Goal: Information Seeking & Learning: Learn about a topic

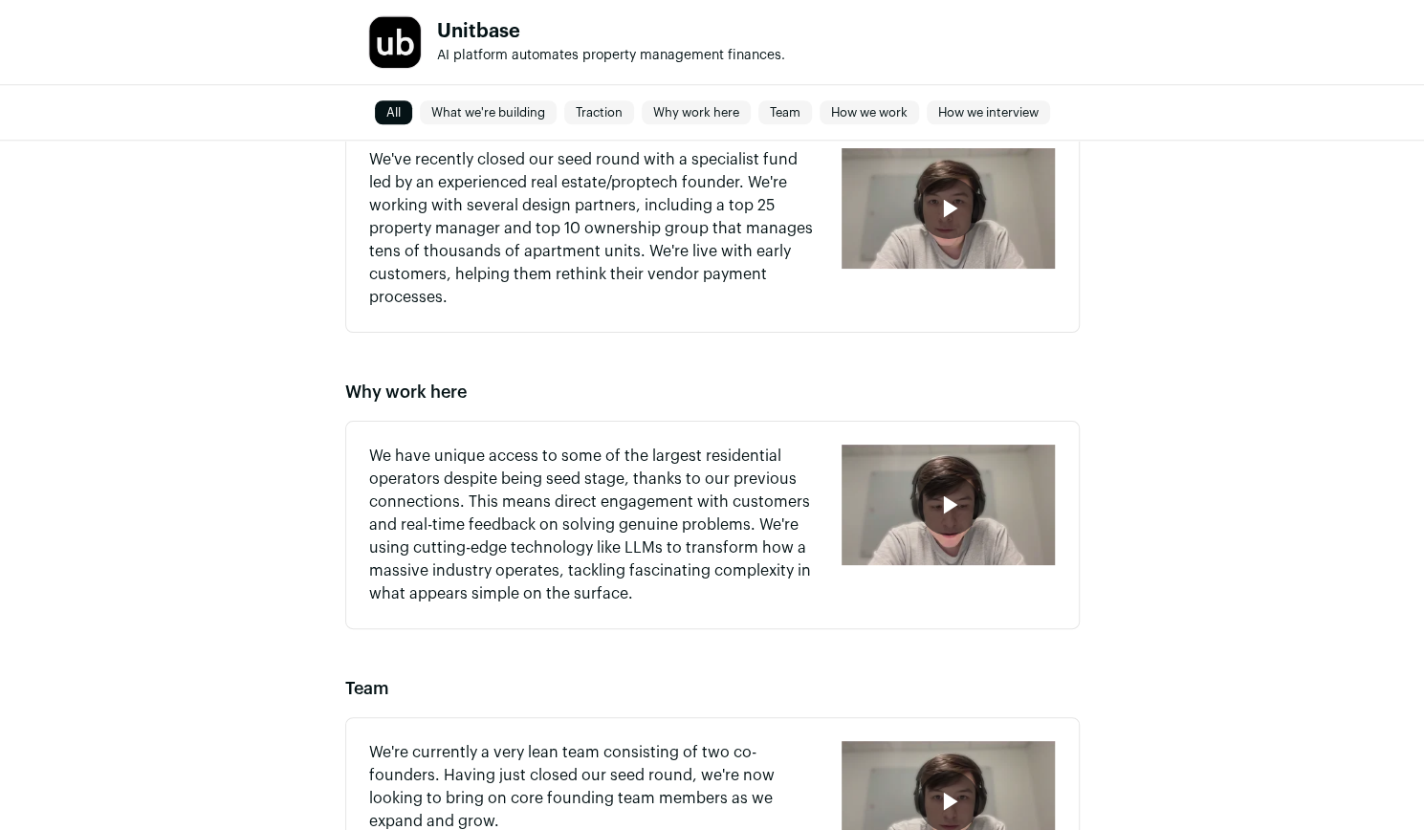
scroll to position [988, 0]
click at [939, 502] on icon "button" at bounding box center [948, 504] width 31 height 31
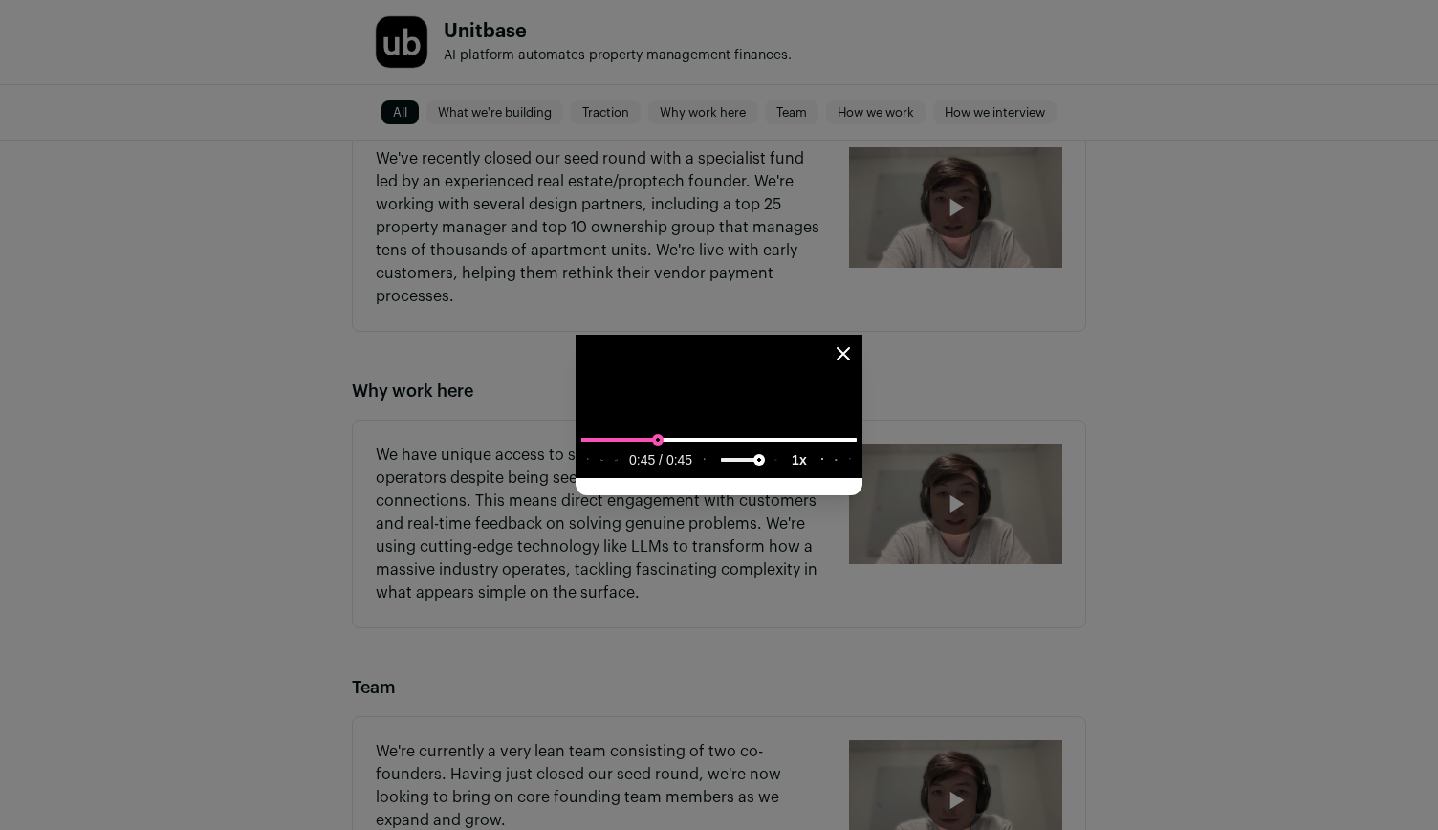
type input "**********"
click at [581, 451] on input "seek" at bounding box center [718, 439] width 275 height 24
click at [581, 472] on media-play-button "play" at bounding box center [587, 460] width 13 height 25
click at [863, 335] on video "Close modal via background" at bounding box center [719, 406] width 287 height 143
click at [855, 342] on icon "Close modal" at bounding box center [843, 353] width 23 height 23
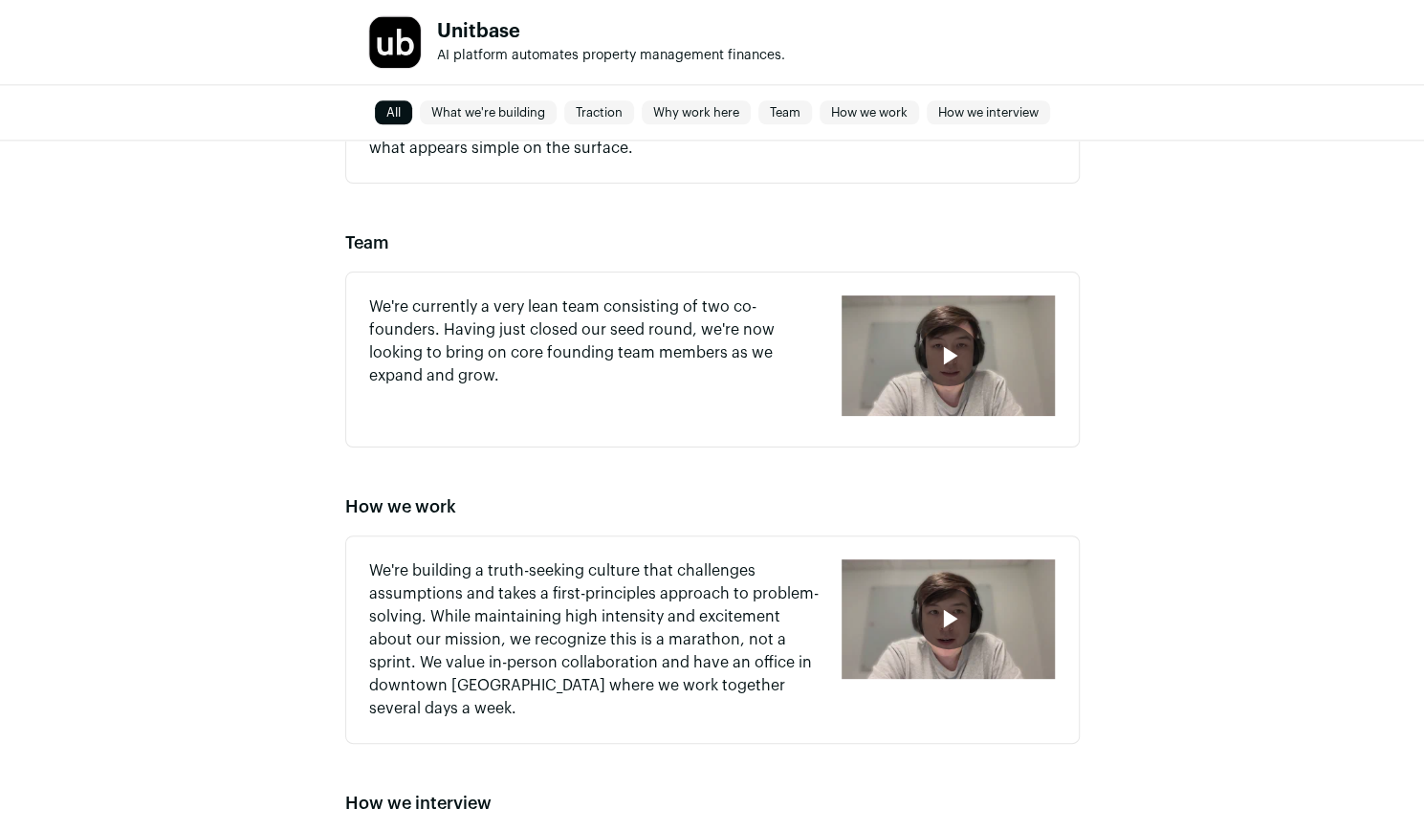
scroll to position [1437, 0]
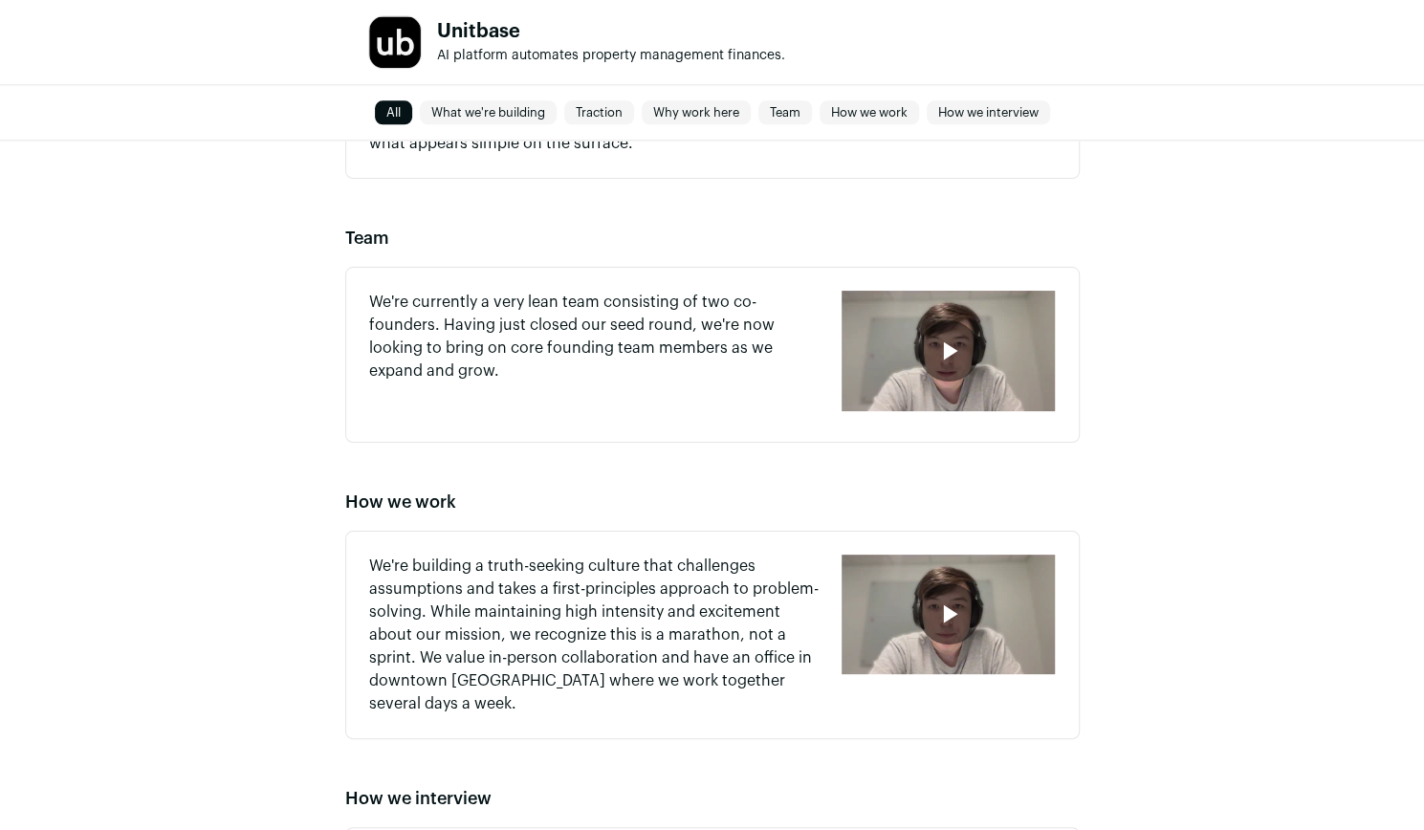
click at [926, 381] on div "button" at bounding box center [947, 351] width 213 height 120
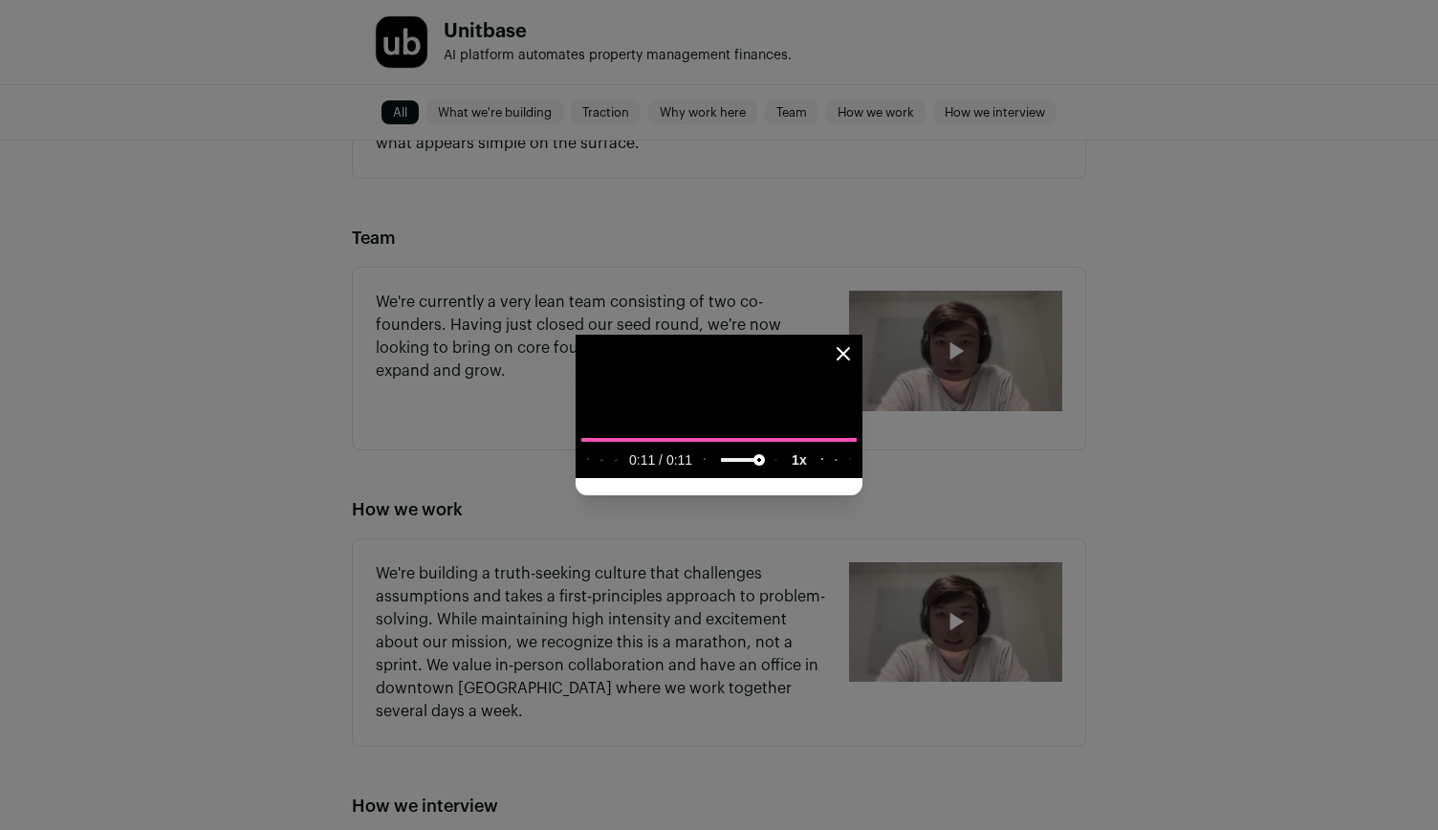
click at [587, 461] on icon "play" at bounding box center [587, 460] width 1 height 2
click at [855, 342] on icon "Close modal" at bounding box center [843, 353] width 23 height 23
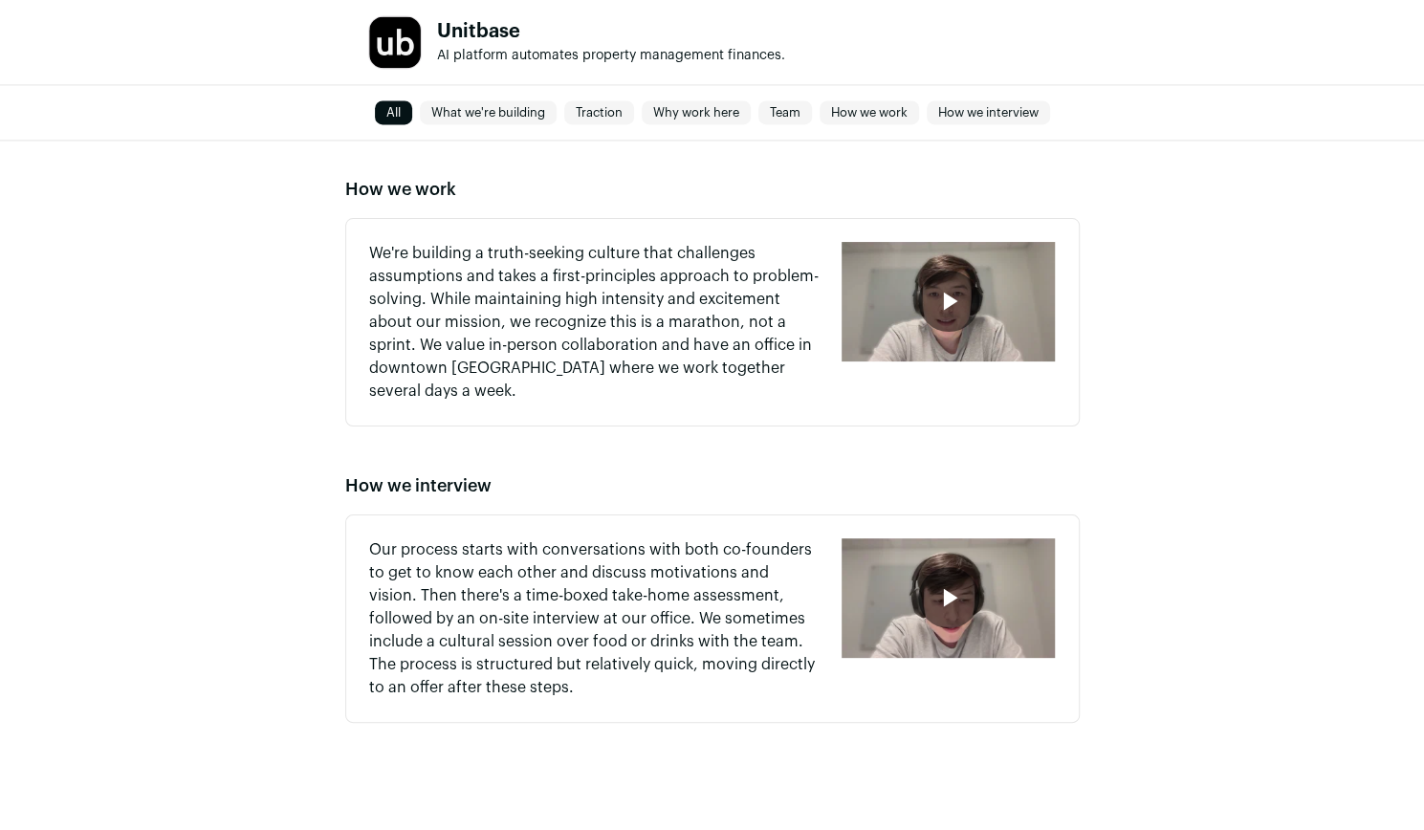
scroll to position [1753, 0]
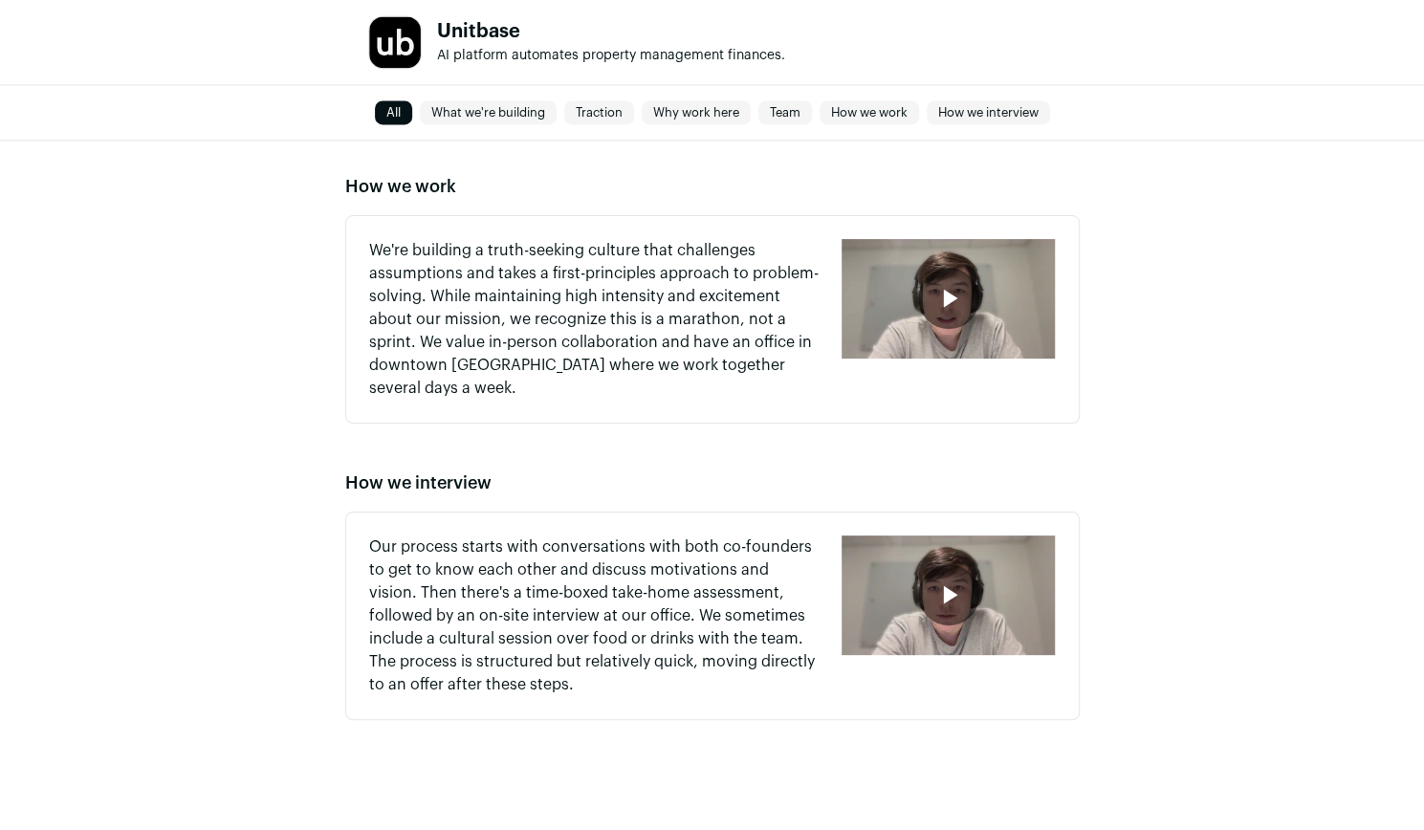
click at [950, 586] on icon "button" at bounding box center [950, 595] width 14 height 18
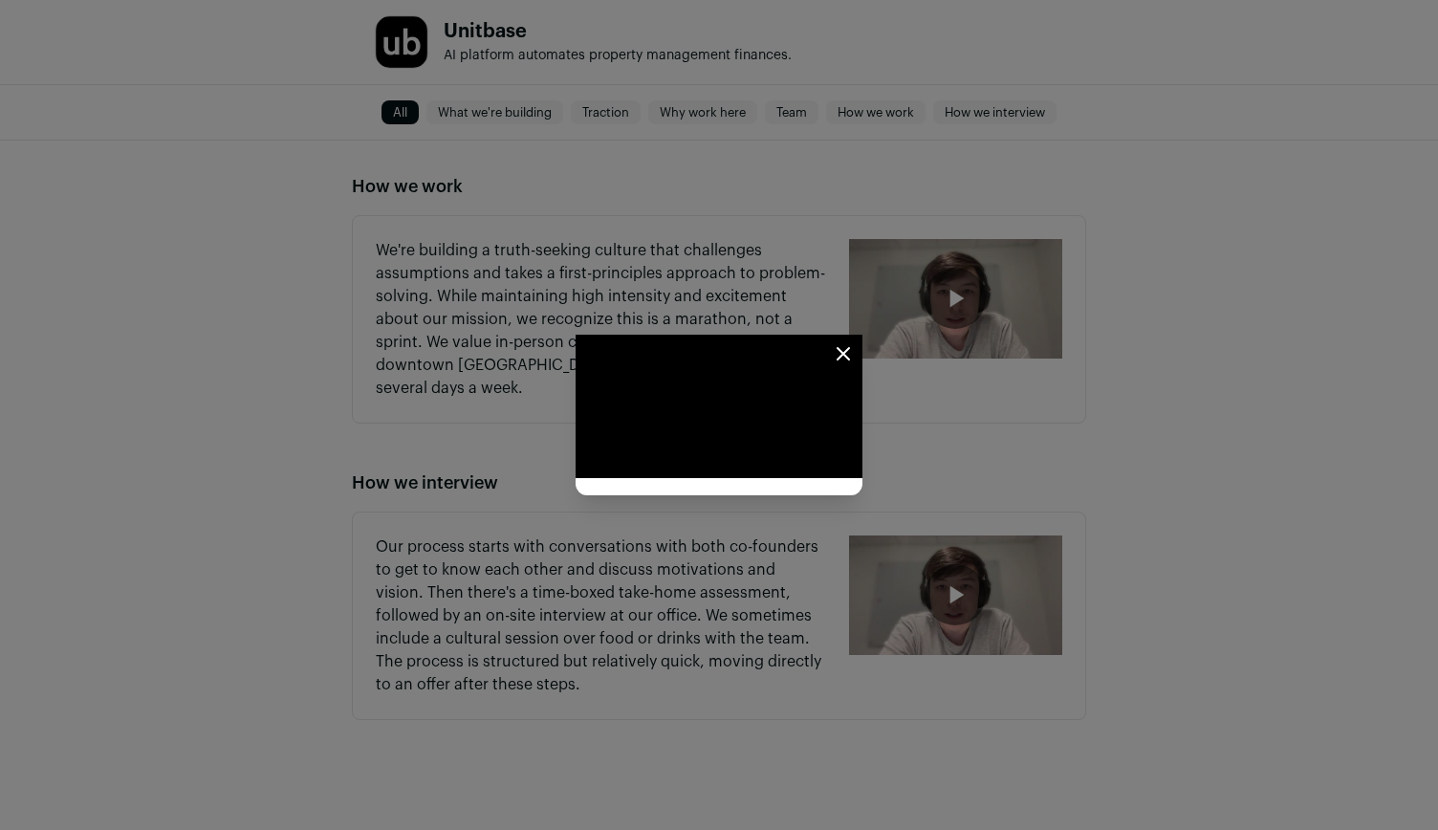
click at [855, 342] on icon "Close modal" at bounding box center [843, 353] width 23 height 23
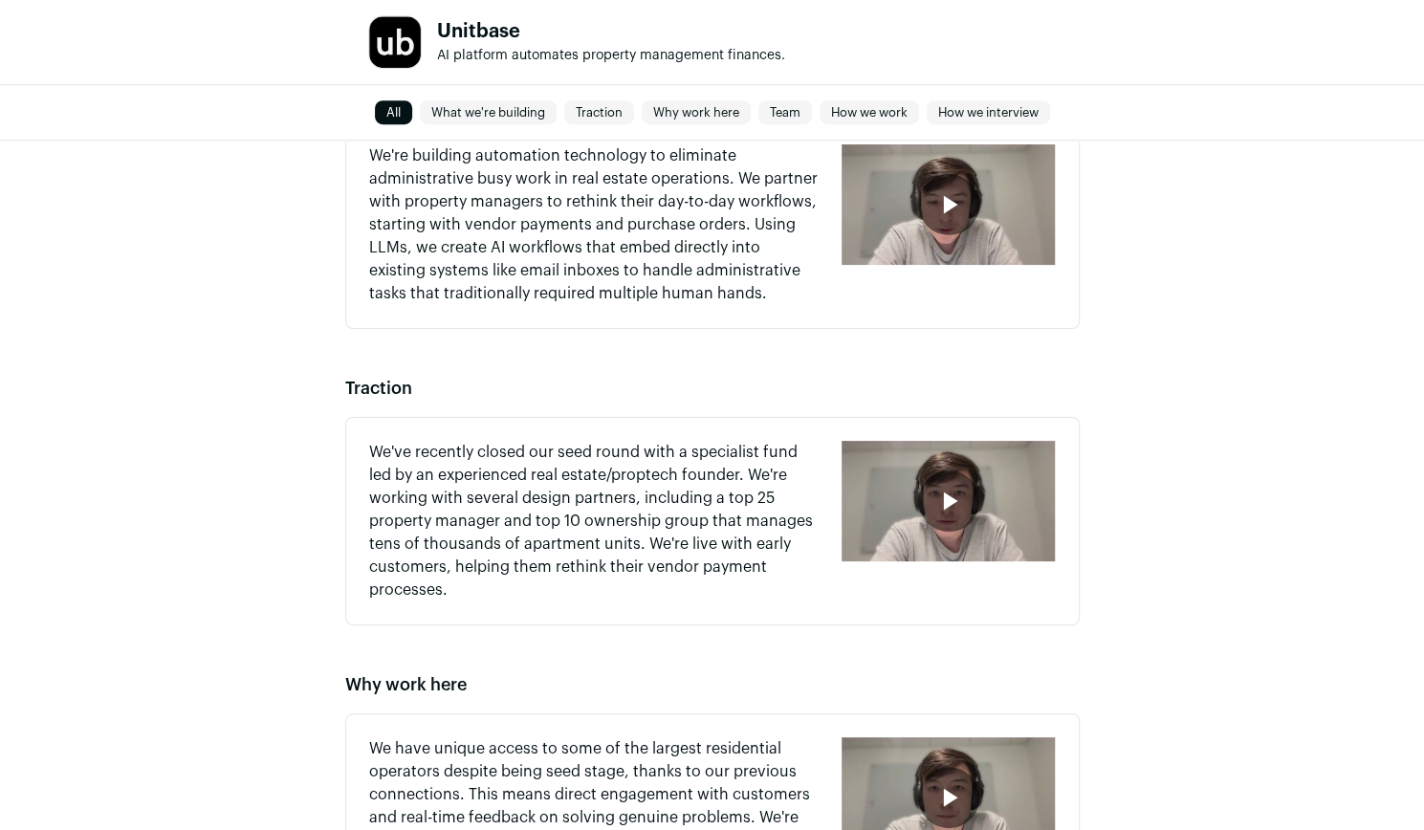
scroll to position [696, 0]
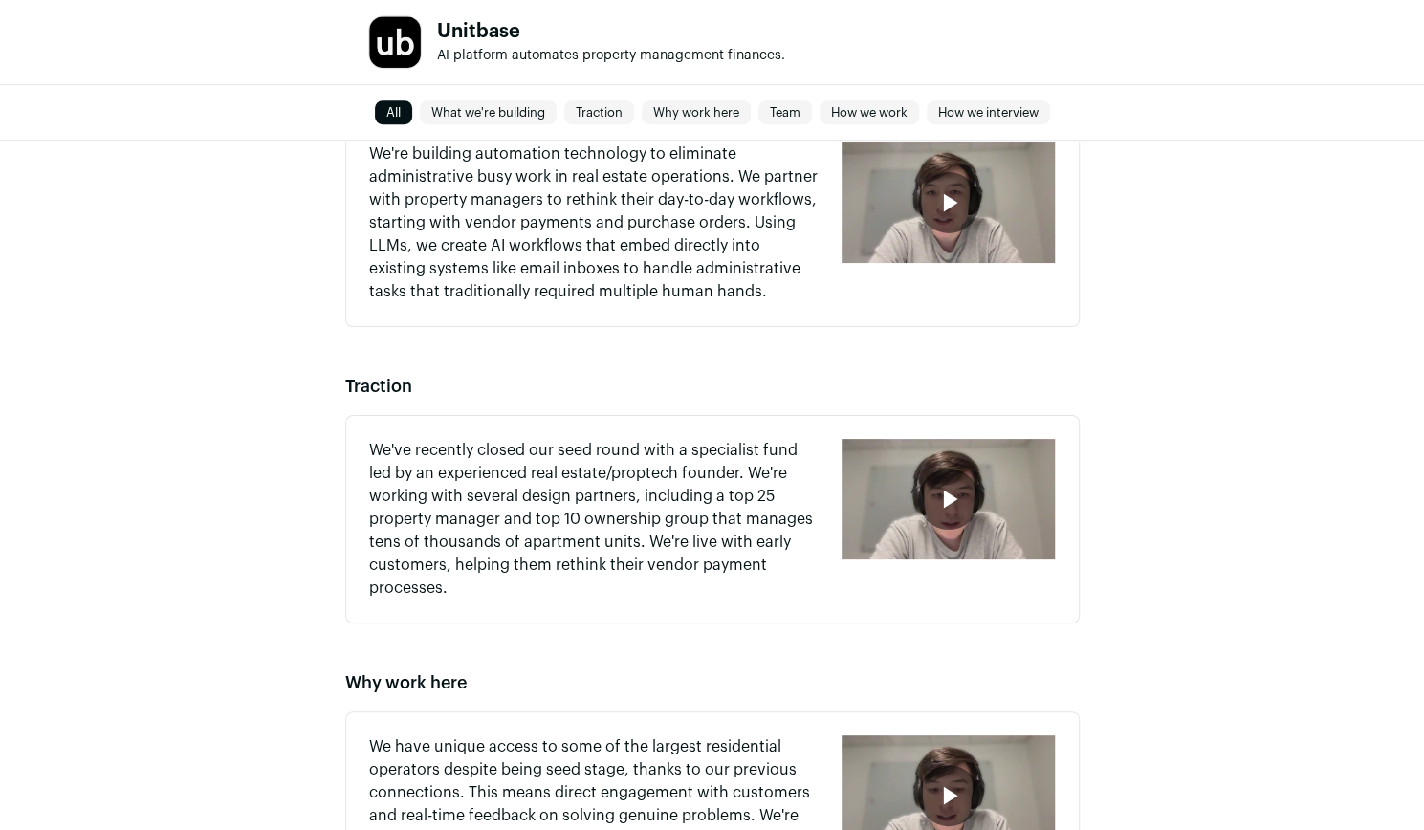
click at [958, 493] on icon "button" at bounding box center [948, 499] width 31 height 31
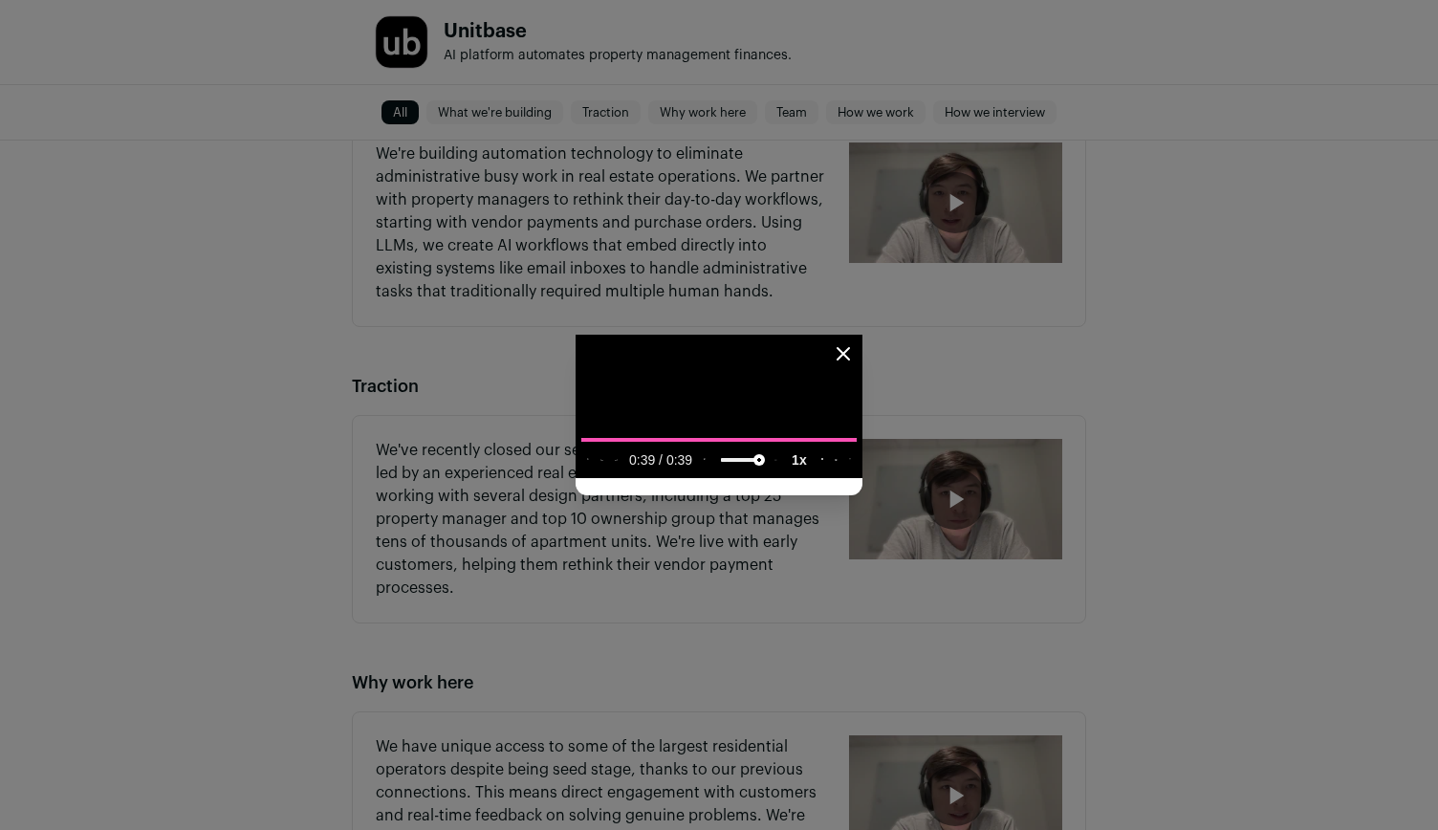
click at [581, 472] on media-play-button "play" at bounding box center [587, 460] width 13 height 25
click at [855, 342] on icon "Close modal" at bounding box center [843, 353] width 23 height 23
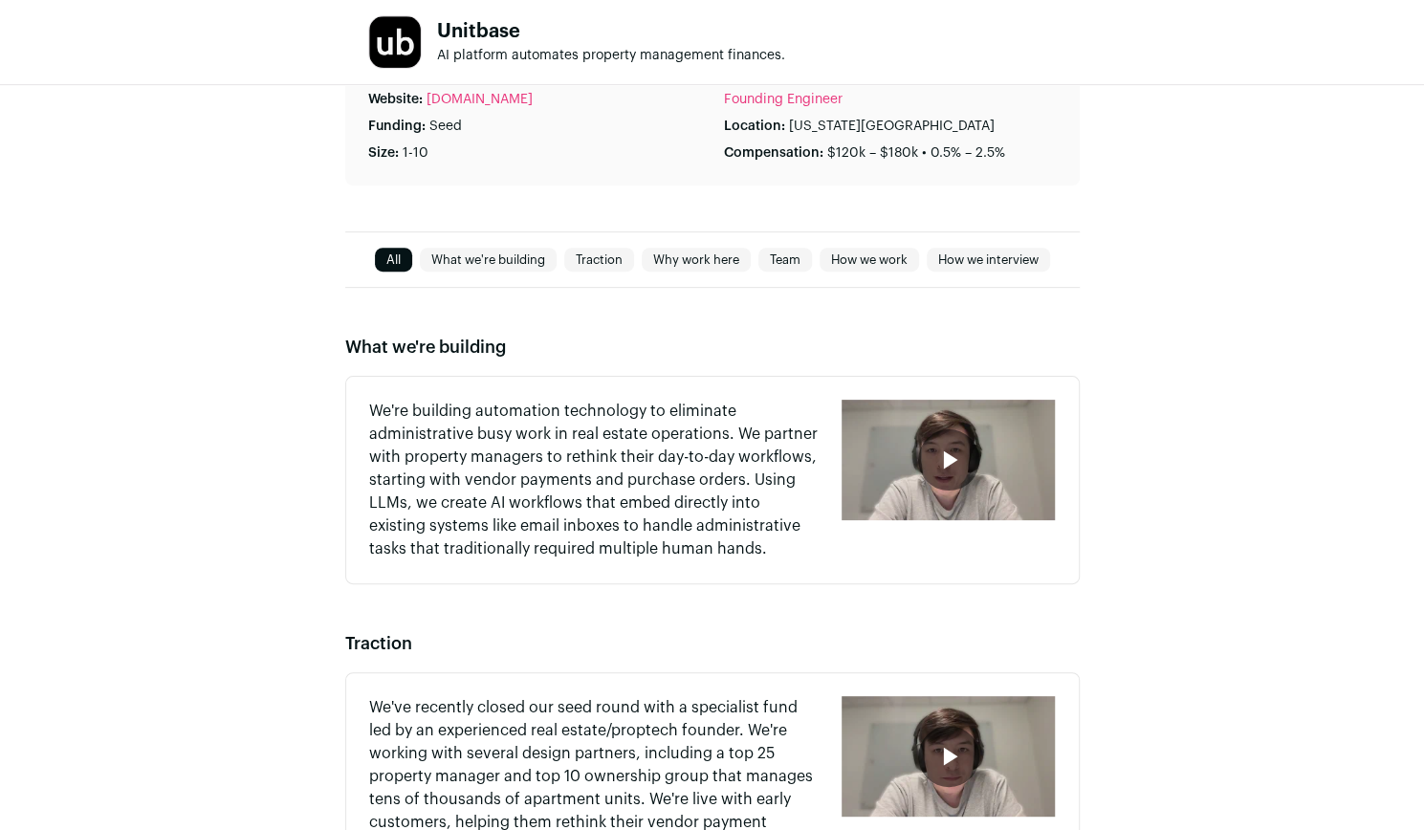
scroll to position [432, 0]
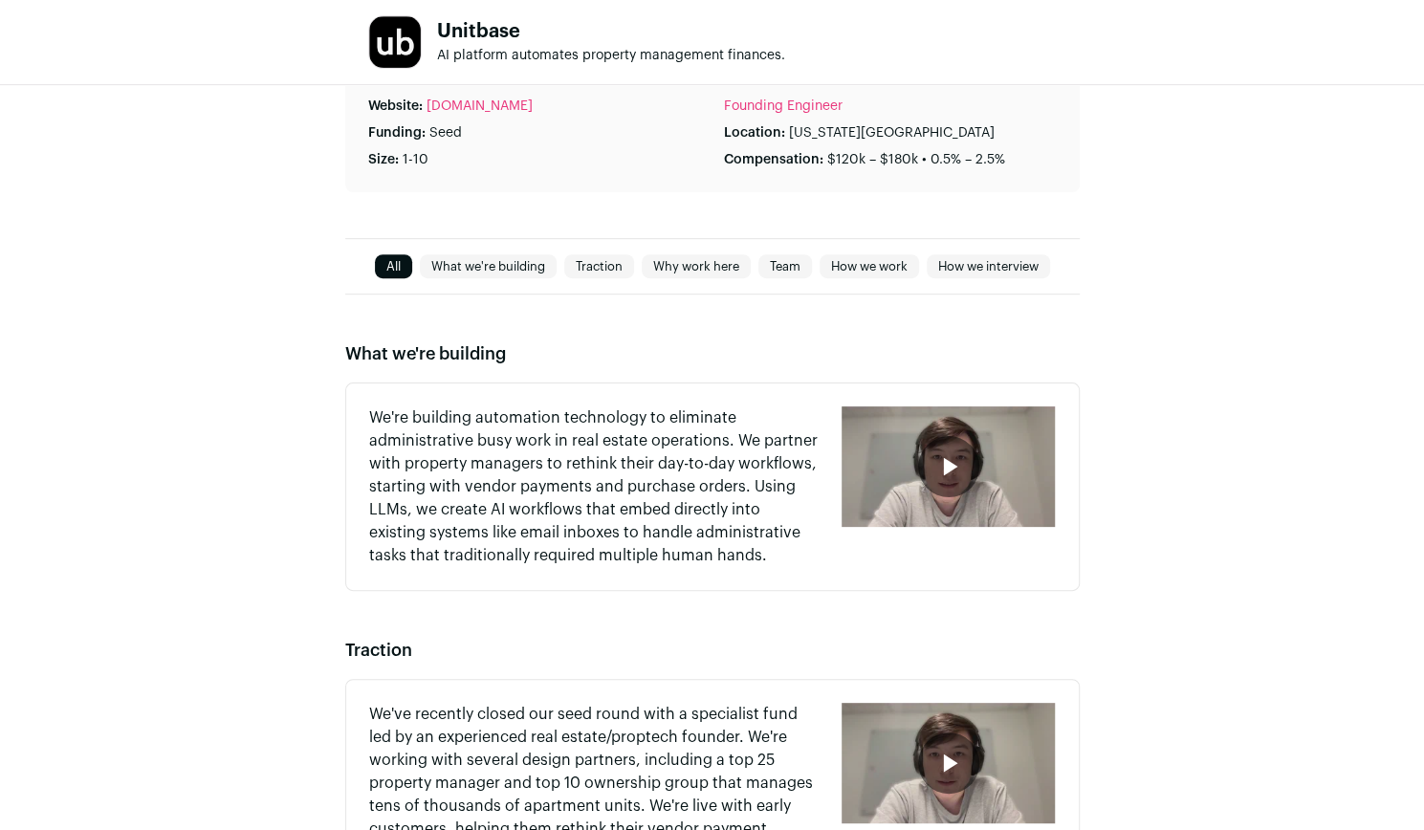
click at [964, 465] on div "button" at bounding box center [948, 466] width 61 height 61
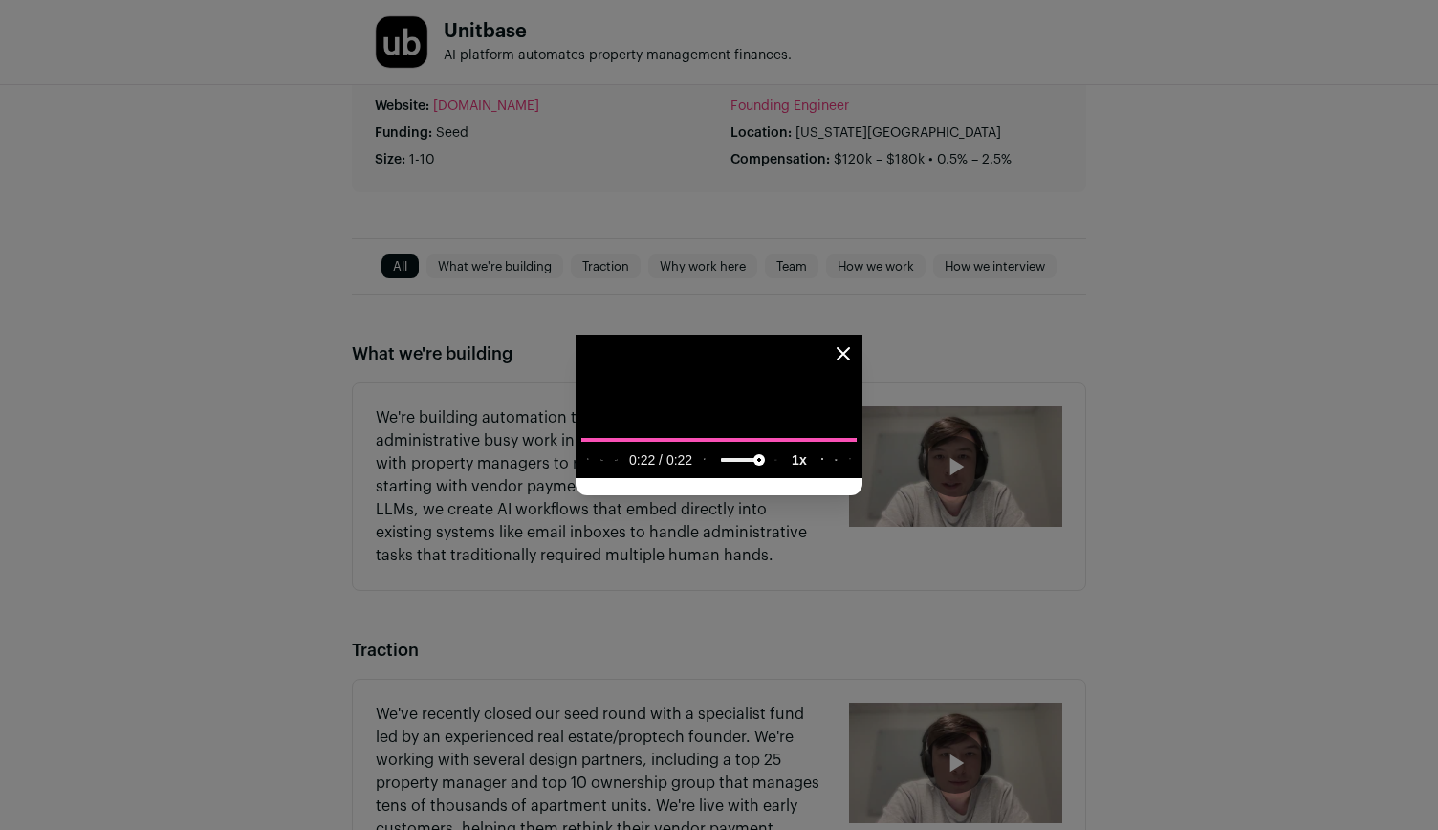
click at [587, 461] on icon "play" at bounding box center [588, 460] width 2 height 2
click at [855, 342] on icon "Close modal" at bounding box center [843, 353] width 23 height 23
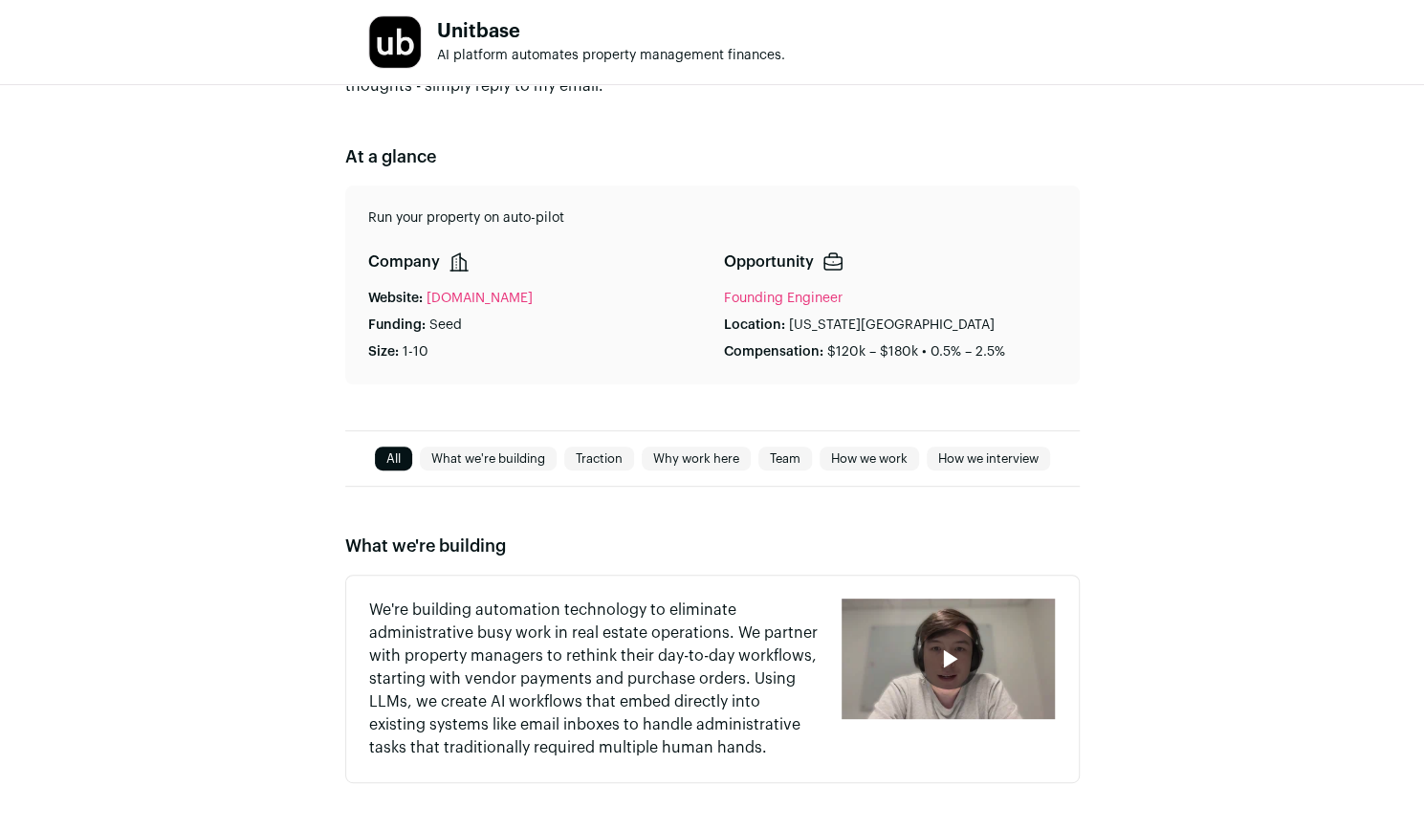
scroll to position [0, 0]
